Goal: Task Accomplishment & Management: Complete application form

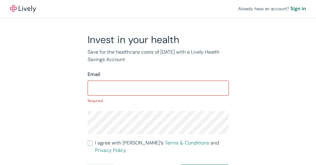
click at [159, 87] on input "Email" at bounding box center [158, 88] width 141 height 12
paste input "pjynirib@telegmail.com"
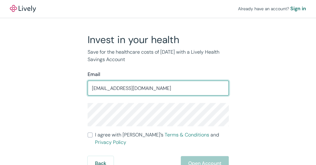
type input "pjynirib@telegmail.com"
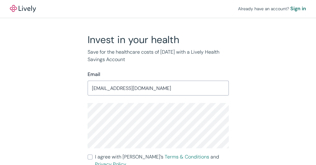
click at [94, 156] on label "I agree with Lively’s Terms & Conditions and Privacy Policy" at bounding box center [158, 160] width 141 height 15
click at [93, 156] on input "I agree with Lively’s Terms & Conditions and Privacy Policy" at bounding box center [90, 156] width 5 height 5
checkbox input "true"
click at [268, 139] on div "Invest in your health Save for the healthcare costs of tomorrow with a Lively H…" at bounding box center [154, 112] width 297 height 159
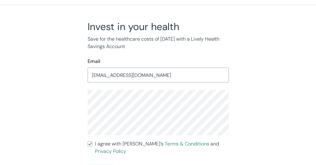
scroll to position [20, 0]
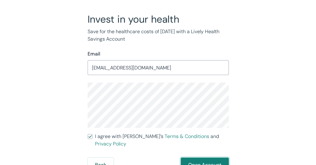
click at [204, 157] on button "Open Account" at bounding box center [205, 164] width 48 height 15
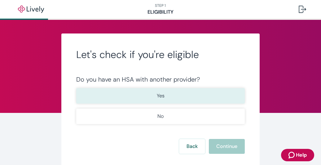
click at [181, 96] on button "Yes" at bounding box center [160, 95] width 168 height 15
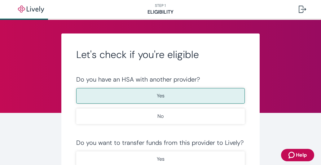
type button "true"
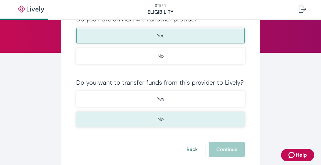
scroll to position [62, 0]
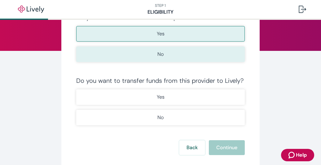
click at [175, 53] on button "No" at bounding box center [160, 53] width 168 height 15
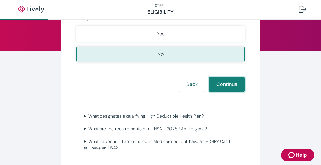
click at [227, 81] on button "Continue" at bounding box center [227, 84] width 36 height 15
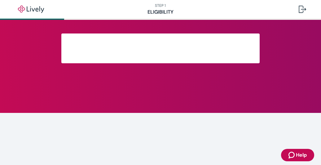
scroll to position [166, 0]
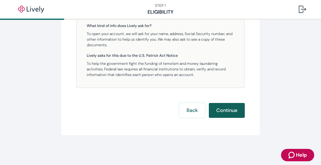
click at [220, 108] on button "Continue" at bounding box center [227, 110] width 36 height 15
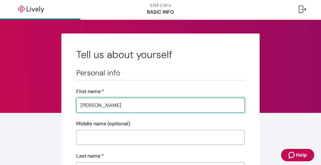
type input "[PERSON_NAME]"
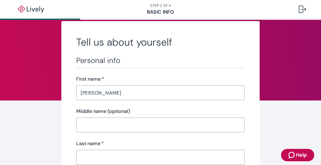
scroll to position [25, 0]
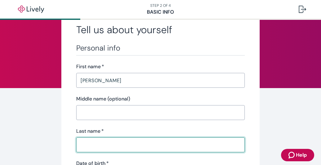
click at [115, 145] on input "Last name   *" at bounding box center [160, 144] width 168 height 12
type input "[PERSON_NAME]"
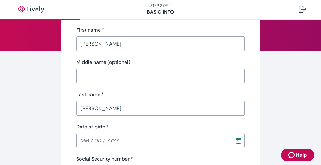
scroll to position [62, 0]
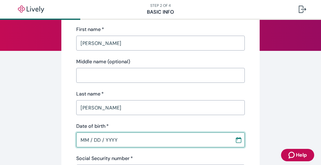
click at [113, 140] on input "MM / DD / YYYY" at bounding box center [153, 139] width 154 height 12
click at [90, 140] on input "11 / 01 / YYYY" at bounding box center [153, 139] width 154 height 12
type input "[DATE]"
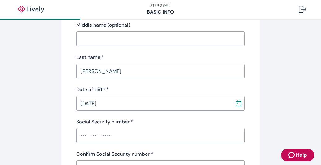
scroll to position [99, 0]
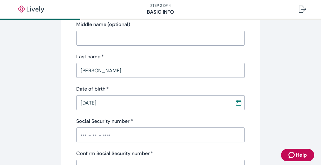
click at [79, 132] on input "Social Security number   *" at bounding box center [160, 135] width 168 height 12
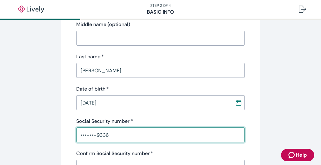
type input "•••-••-9336"
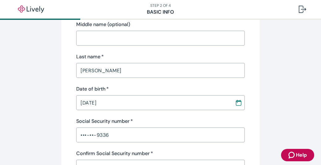
click at [203, 150] on div "Confirm Social Security number   *" at bounding box center [160, 153] width 168 height 7
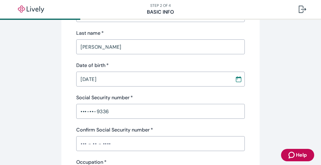
scroll to position [124, 0]
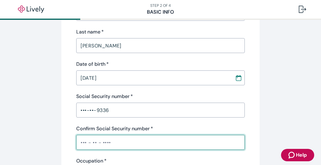
click at [83, 141] on input "Confirm Social Security number   *" at bounding box center [160, 142] width 168 height 12
type input "•••-••-9336"
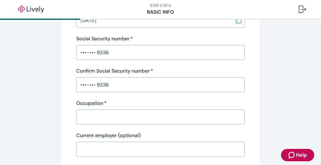
scroll to position [186, 0]
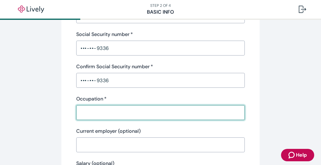
click at [119, 113] on input "Occupation   *" at bounding box center [160, 112] width 168 height 12
type input "manger"
click at [277, 129] on div "Tell us about yourself Personal info First name   * robert ​ Middle name (optio…" at bounding box center [160, 137] width 297 height 578
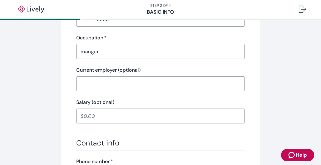
scroll to position [248, 0]
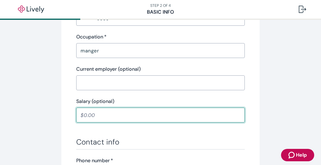
click at [118, 117] on input "Salary (optional)" at bounding box center [160, 115] width 168 height 12
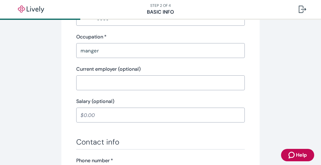
click at [183, 137] on h3 "Contact info" at bounding box center [160, 141] width 168 height 9
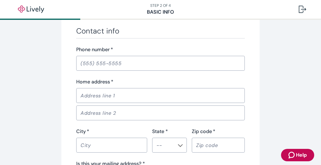
scroll to position [359, 0]
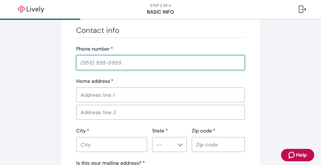
click at [102, 61] on input "Phone number   *" at bounding box center [160, 62] width 168 height 12
type input "(350) 124-3696"
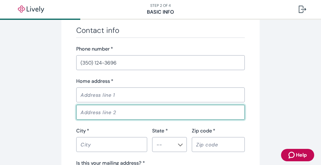
click at [115, 112] on input "Address line 2" at bounding box center [160, 112] width 168 height 12
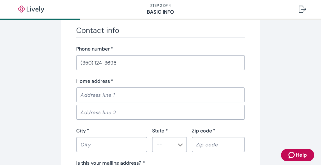
click at [123, 97] on input "Home address   *" at bounding box center [160, 95] width 168 height 12
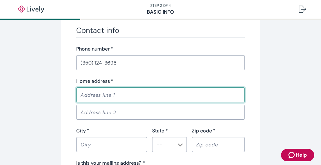
paste input "1813 25 AVE N|NASHVILLE|TN|37208"
type input "1813 25 AVE N|NASHVILLE|TN|37208"
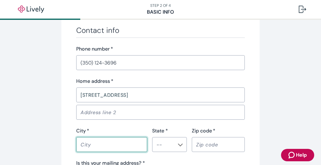
click at [113, 144] on input "City   *" at bounding box center [111, 144] width 71 height 12
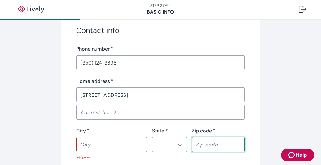
click at [201, 142] on input "Zip code   *" at bounding box center [218, 144] width 53 height 12
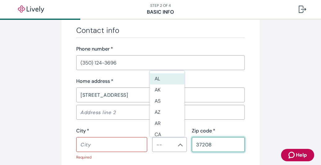
click at [173, 142] on div "​" at bounding box center [169, 144] width 35 height 15
type input "37208"
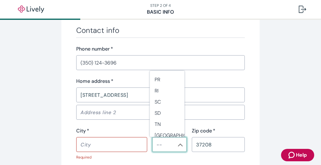
scroll to position [520, 0]
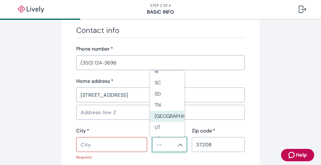
click at [169, 116] on li "TX" at bounding box center [167, 116] width 35 height 11
type input "TX"
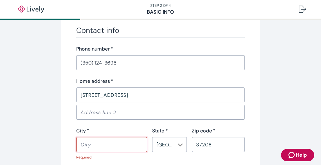
click at [105, 146] on input "City   *" at bounding box center [111, 144] width 71 height 12
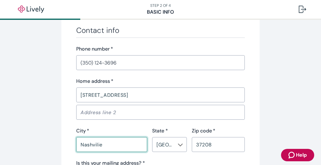
type input "Nashvilie"
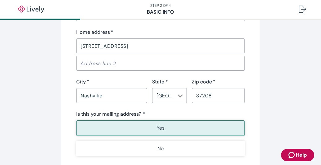
scroll to position [409, 0]
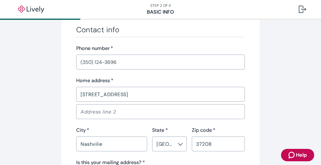
scroll to position [359, 0]
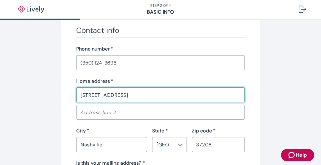
click at [176, 91] on input "1813 25 AVE N|NASHVILLE|TN|37208" at bounding box center [160, 95] width 168 height 12
type input "1813 25 AVE N"
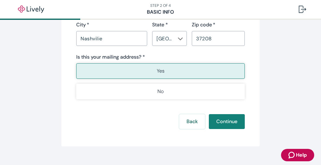
scroll to position [471, 0]
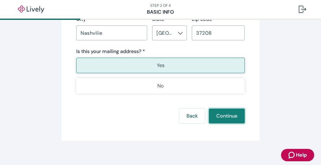
click at [226, 113] on button "Continue" at bounding box center [227, 115] width 36 height 15
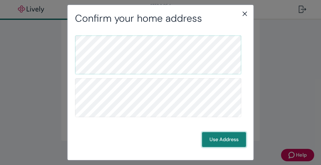
click at [223, 141] on button "Use Address" at bounding box center [224, 139] width 44 height 15
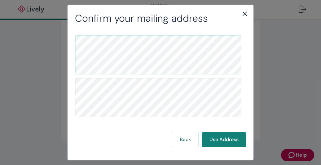
click at [130, 132] on div "Back Use Address" at bounding box center [160, 139] width 171 height 15
click at [217, 137] on button "Use Address" at bounding box center [224, 139] width 44 height 15
click at [220, 137] on button "Use Address" at bounding box center [224, 139] width 44 height 15
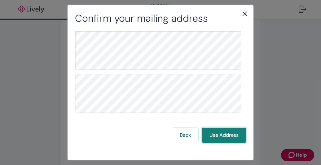
click at [221, 136] on button "Use Address" at bounding box center [224, 135] width 44 height 15
click at [243, 15] on icon "close" at bounding box center [244, 13] width 4 height 4
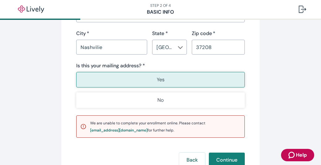
scroll to position [458, 0]
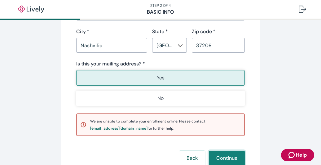
click at [216, 156] on button "Continue" at bounding box center [227, 158] width 36 height 15
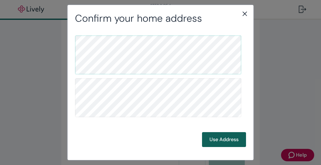
click at [209, 135] on button "Use Address" at bounding box center [224, 139] width 44 height 15
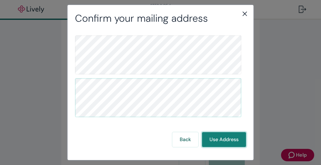
click at [216, 138] on button "Use Address" at bounding box center [224, 139] width 44 height 15
click at [210, 139] on button "Use Address" at bounding box center [224, 139] width 44 height 15
click at [244, 14] on icon "close" at bounding box center [244, 13] width 7 height 7
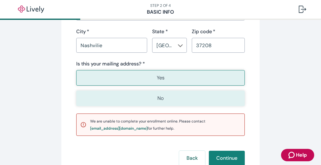
click at [175, 97] on button "No" at bounding box center [160, 97] width 168 height 15
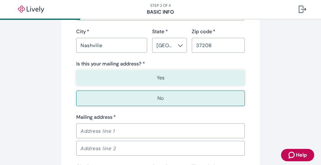
click at [174, 81] on button "Yes" at bounding box center [160, 77] width 168 height 15
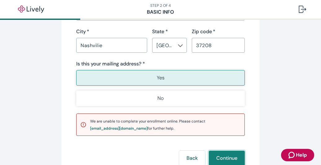
click at [217, 152] on button "Continue" at bounding box center [227, 158] width 36 height 15
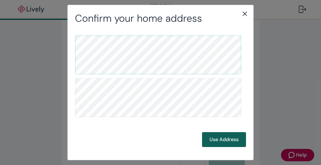
click at [220, 139] on button "Use Address" at bounding box center [224, 139] width 44 height 15
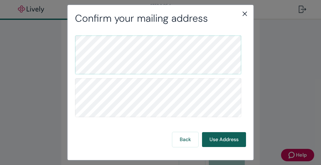
click at [220, 139] on button "Use Address" at bounding box center [224, 139] width 44 height 15
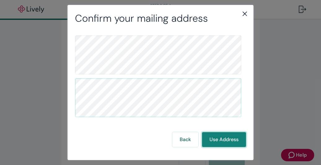
click at [203, 137] on button "Use Address" at bounding box center [224, 139] width 44 height 15
click at [243, 13] on icon "close" at bounding box center [244, 13] width 7 height 7
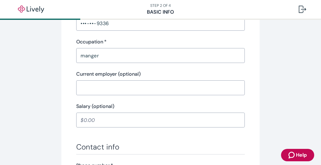
scroll to position [235, 0]
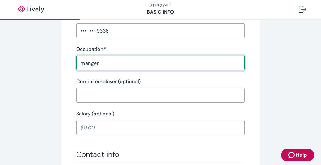
click at [160, 64] on input "manger" at bounding box center [160, 63] width 168 height 12
type input "m"
type input "job"
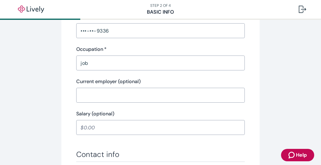
click at [285, 101] on div "Tell us about yourself Personal info First name   * robert ​ Middle name (optio…" at bounding box center [160, 102] width 297 height 608
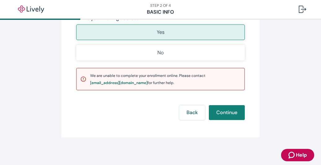
scroll to position [505, 0]
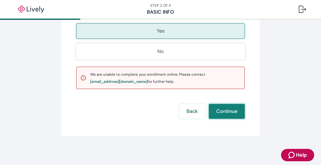
click at [225, 111] on button "Continue" at bounding box center [227, 111] width 36 height 15
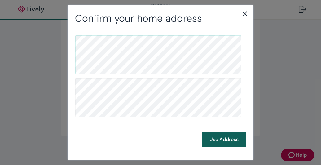
click at [219, 142] on button "Use Address" at bounding box center [224, 139] width 44 height 15
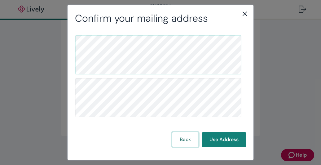
click at [179, 135] on button "Back" at bounding box center [185, 139] width 26 height 15
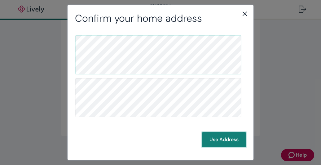
click at [210, 140] on button "Use Address" at bounding box center [224, 139] width 44 height 15
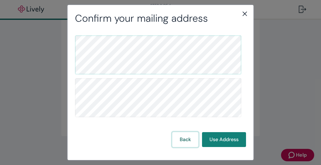
click at [182, 137] on button "Back" at bounding box center [185, 139] width 26 height 15
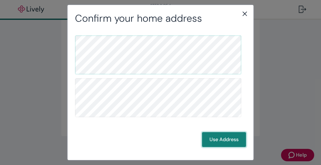
click at [211, 140] on button "Use Address" at bounding box center [224, 139] width 44 height 15
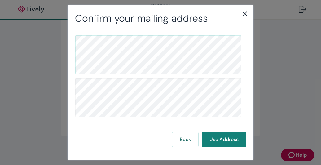
click at [245, 14] on icon "close" at bounding box center [244, 13] width 4 height 4
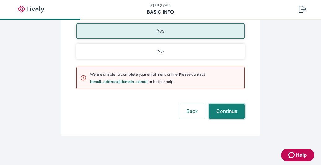
click at [234, 111] on button "Continue" at bounding box center [227, 111] width 36 height 15
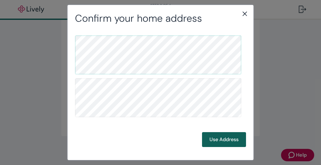
click at [238, 135] on button "Use Address" at bounding box center [224, 139] width 44 height 15
click at [222, 140] on button "Use Address" at bounding box center [224, 139] width 44 height 15
click at [223, 137] on button "Use Address" at bounding box center [224, 139] width 44 height 15
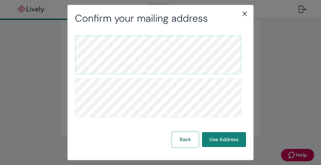
click at [184, 136] on button "Back" at bounding box center [185, 139] width 26 height 15
click at [52, 65] on div "Confirm your home address Use Address" at bounding box center [160, 82] width 321 height 165
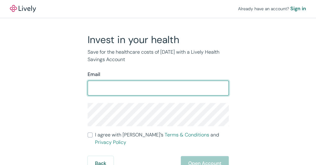
click at [128, 89] on input "Email" at bounding box center [158, 88] width 141 height 12
type input "[EMAIL_ADDRESS][DOMAIN_NAME]"
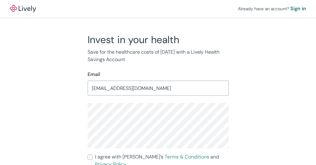
click at [92, 159] on label "I agree with Lively’s Terms & Conditions and Privacy Policy" at bounding box center [158, 160] width 141 height 15
click at [92, 159] on input "I agree with Lively’s Terms & Conditions and Privacy Policy" at bounding box center [90, 156] width 5 height 5
checkbox input "true"
click at [288, 128] on div "Invest in your health Save for the healthcare costs of [DATE] with a Lively Hea…" at bounding box center [154, 112] width 297 height 159
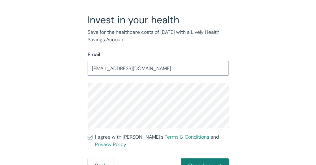
scroll to position [20, 0]
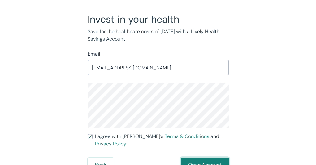
click at [205, 157] on button "Open Account" at bounding box center [205, 164] width 48 height 15
click at [205, 157] on div "Back Open Account" at bounding box center [158, 164] width 141 height 15
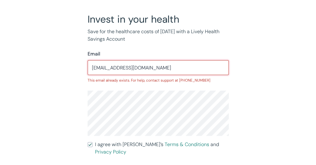
click at [123, 67] on input "[EMAIL_ADDRESS][DOMAIN_NAME]" at bounding box center [158, 67] width 141 height 12
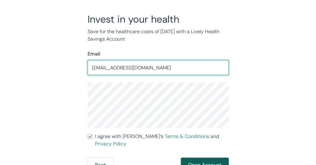
type input "[EMAIL_ADDRESS][DOMAIN_NAME]"
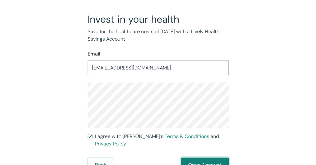
click at [214, 159] on button "Open Account" at bounding box center [205, 164] width 48 height 15
click at [313, 156] on div "Already have an account? Sign in Invest in your health Save for the healthcare …" at bounding box center [158, 76] width 316 height 193
click at [310, 151] on div "Already have an account? Sign in Invest in your health Save for the healthcare …" at bounding box center [158, 76] width 316 height 193
click at [198, 158] on div "Back Just a moment" at bounding box center [158, 164] width 141 height 15
click at [196, 157] on div "Back Just a moment" at bounding box center [158, 164] width 141 height 15
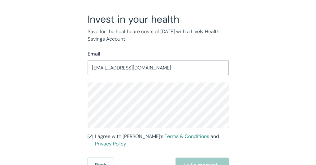
click at [196, 157] on div "Back Just a moment" at bounding box center [158, 164] width 141 height 15
click at [108, 157] on button "Back" at bounding box center [101, 164] width 26 height 15
